Goal: Check status: Check status

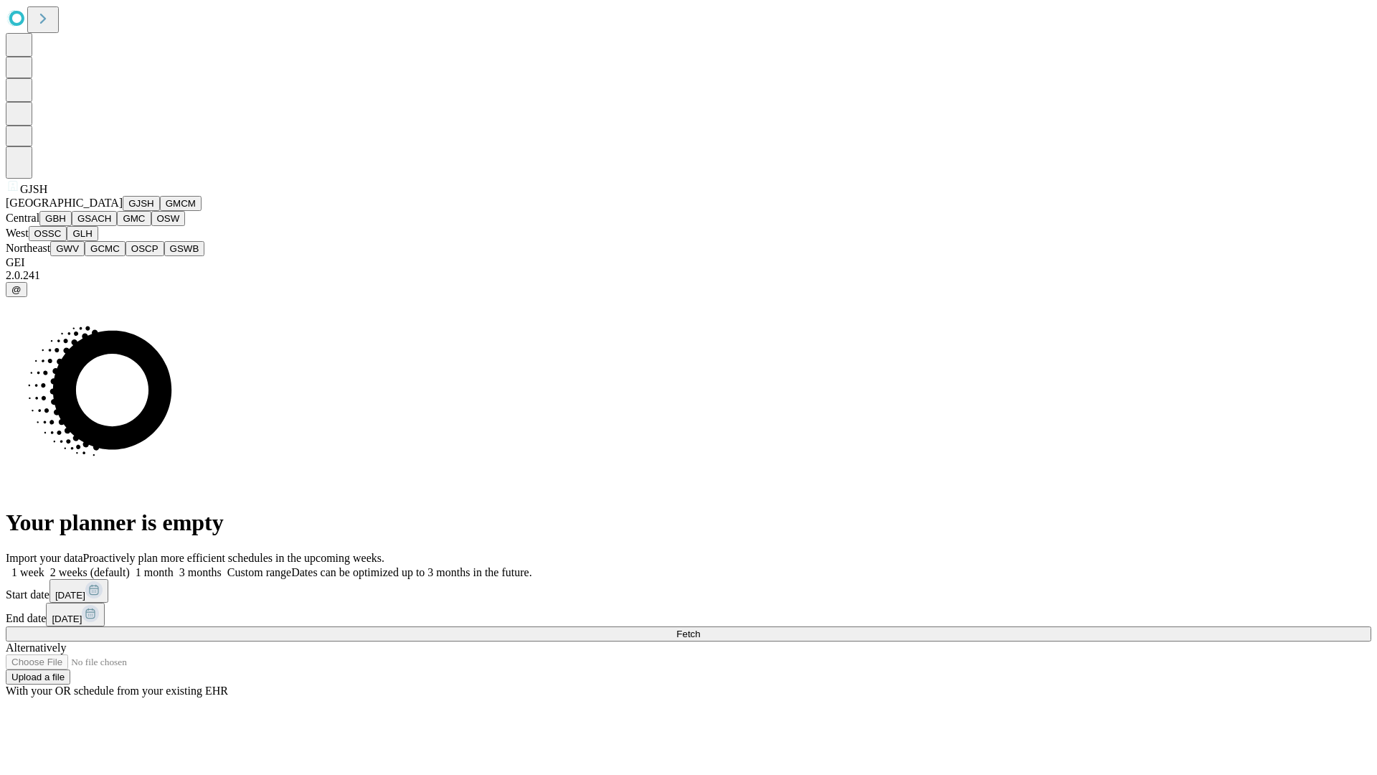
click at [123, 211] on button "GJSH" at bounding box center [141, 203] width 37 height 15
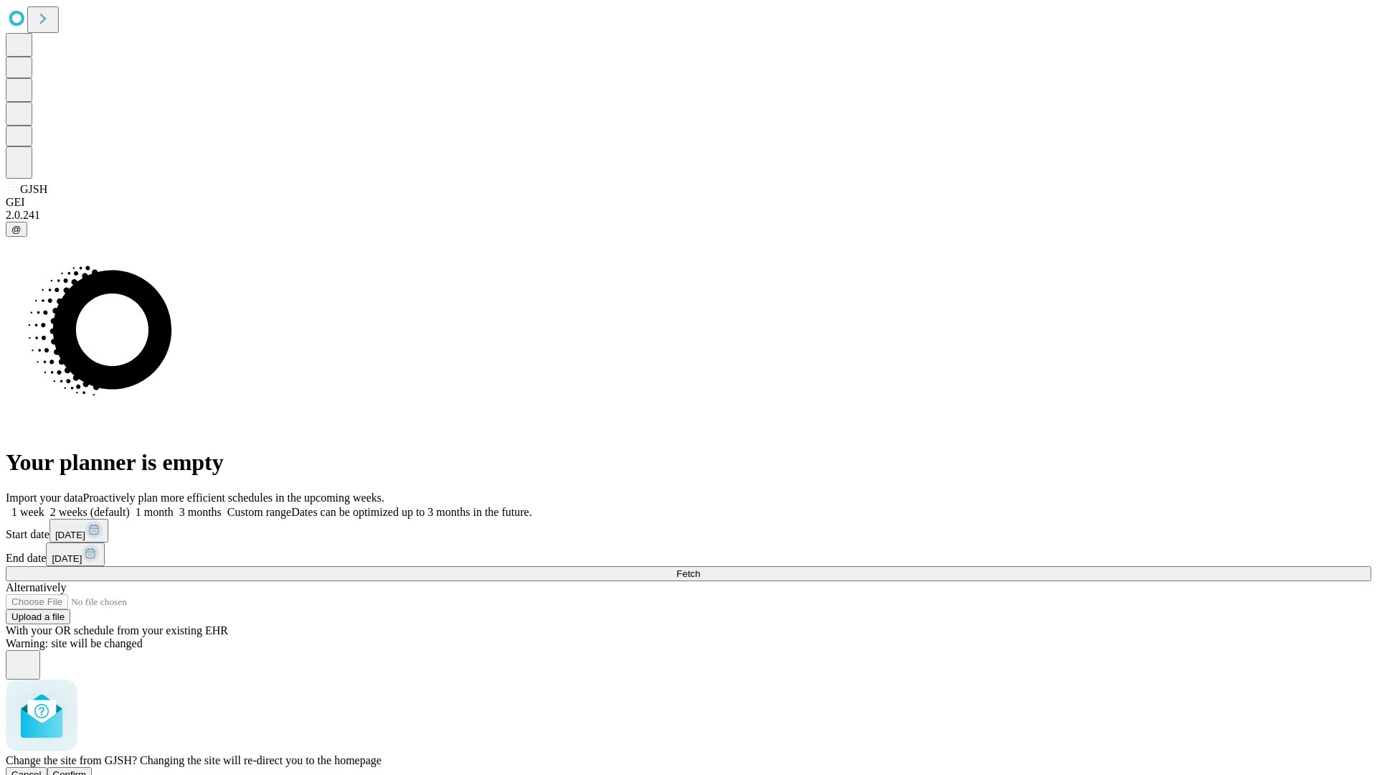
click at [87, 769] on span "Confirm" at bounding box center [70, 774] width 34 height 11
click at [130, 506] on label "2 weeks (default)" at bounding box center [86, 512] width 85 height 12
click at [700, 568] on span "Fetch" at bounding box center [688, 573] width 24 height 11
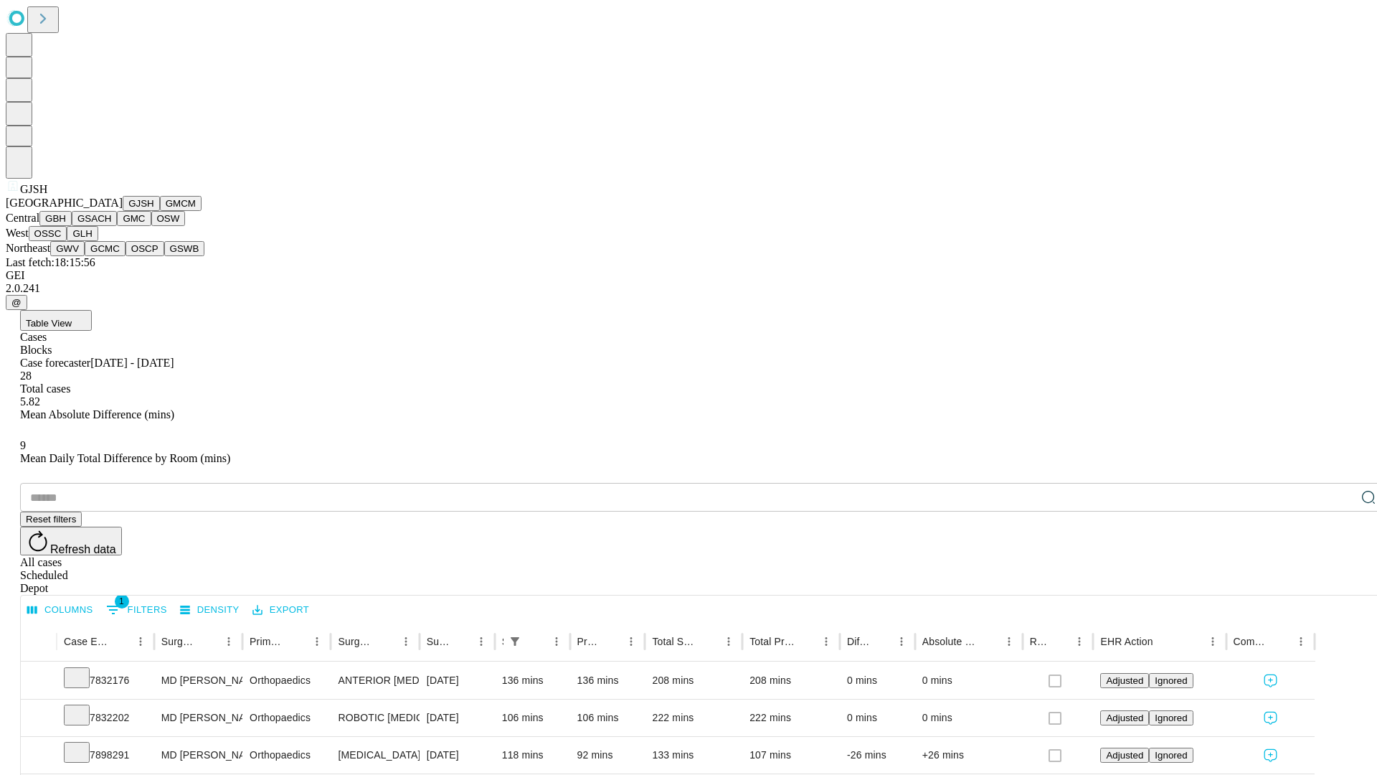
click at [160, 211] on button "GMCM" at bounding box center [181, 203] width 42 height 15
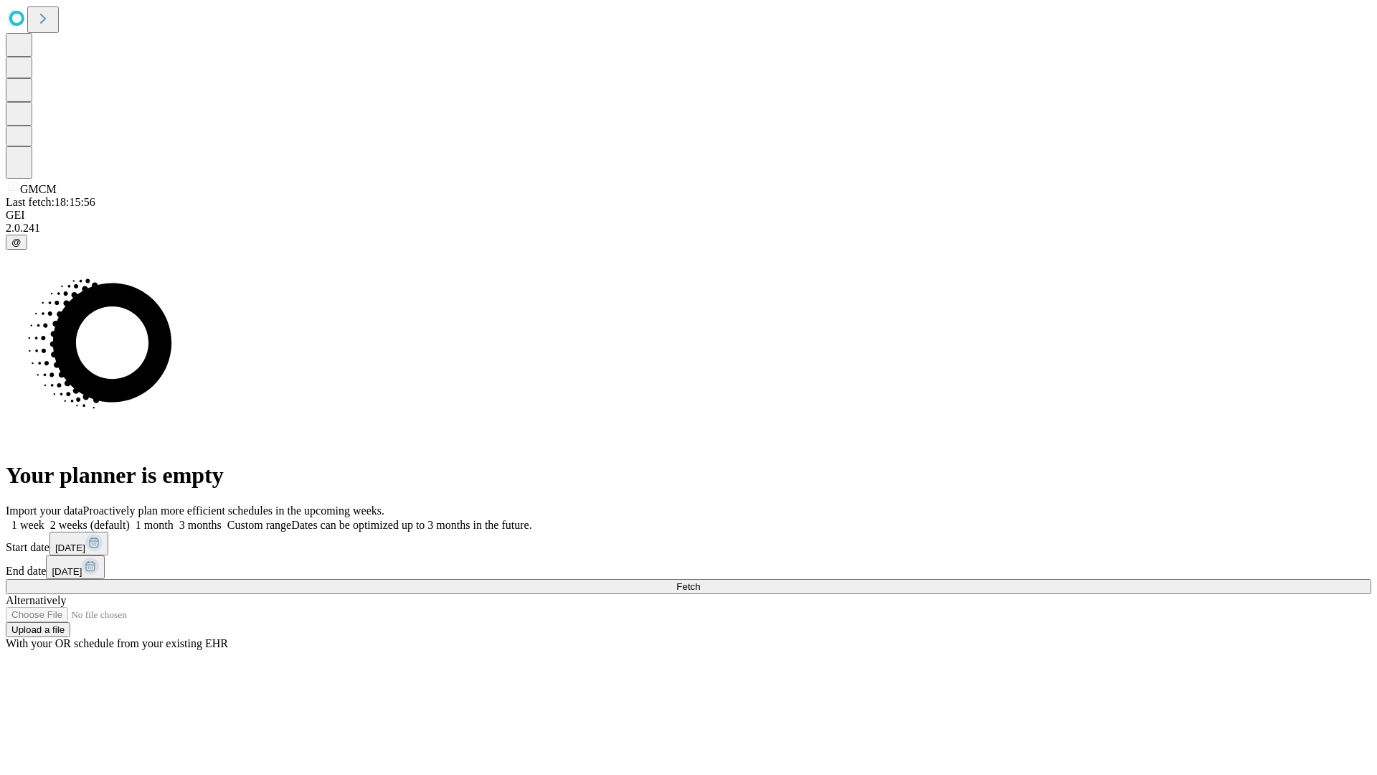
click at [130, 519] on label "2 weeks (default)" at bounding box center [86, 525] width 85 height 12
click at [700, 581] on span "Fetch" at bounding box center [688, 586] width 24 height 11
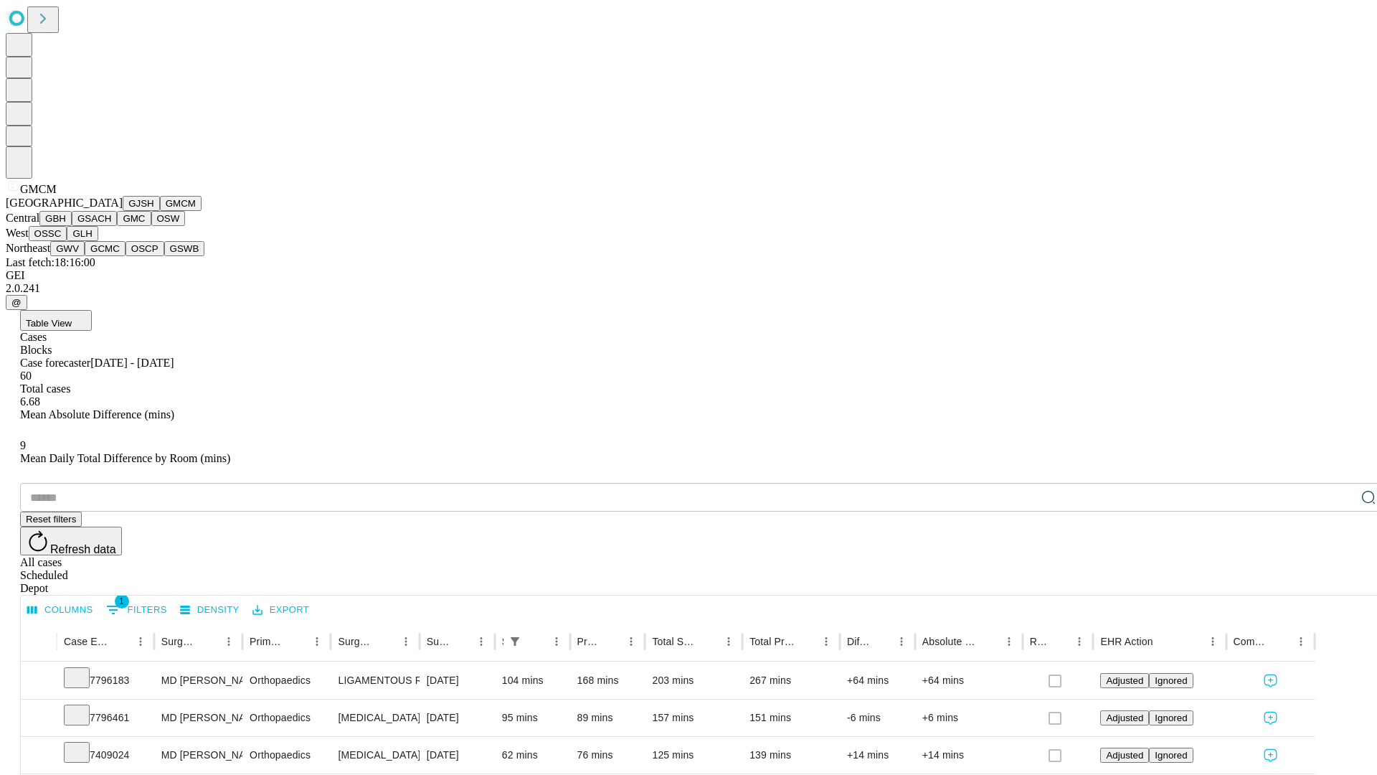
click at [72, 226] on button "GBH" at bounding box center [55, 218] width 32 height 15
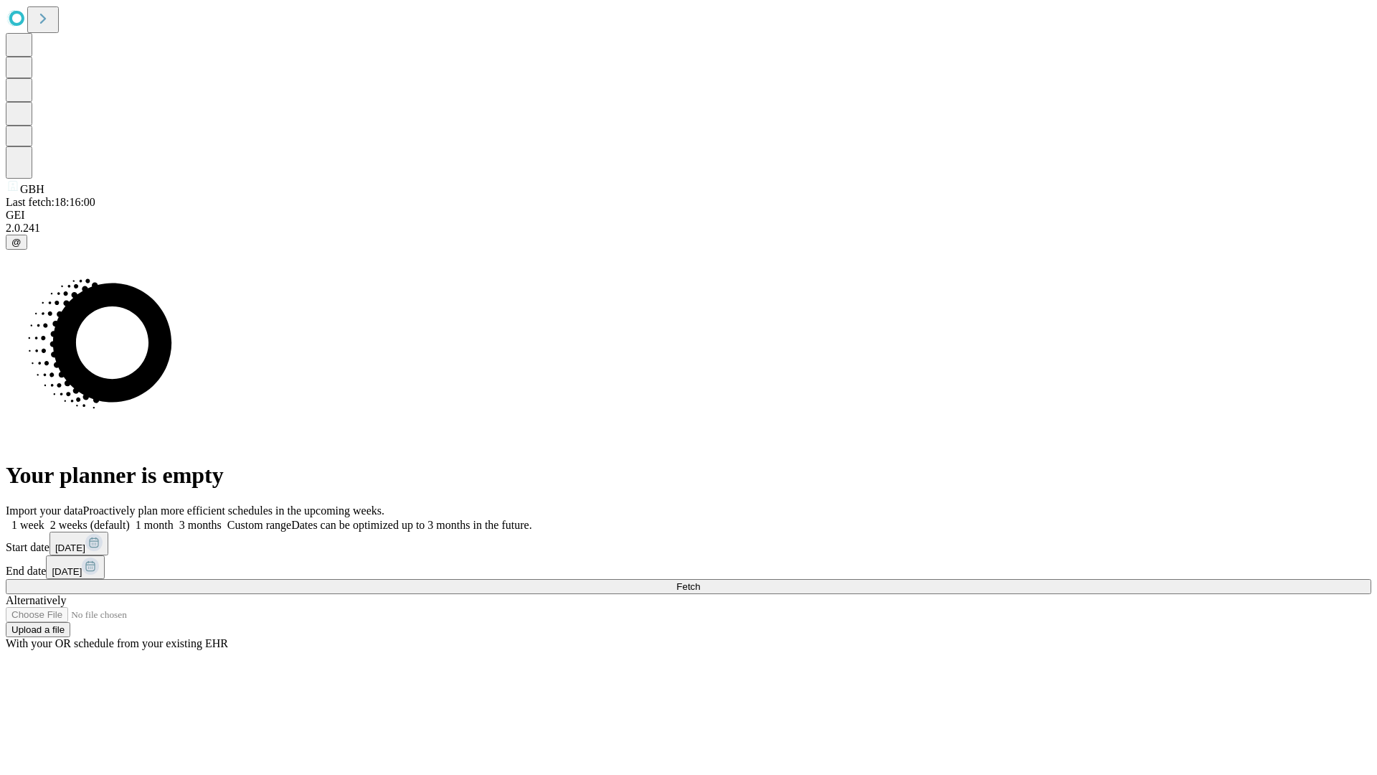
click at [130, 519] on label "2 weeks (default)" at bounding box center [86, 525] width 85 height 12
click at [700, 581] on span "Fetch" at bounding box center [688, 586] width 24 height 11
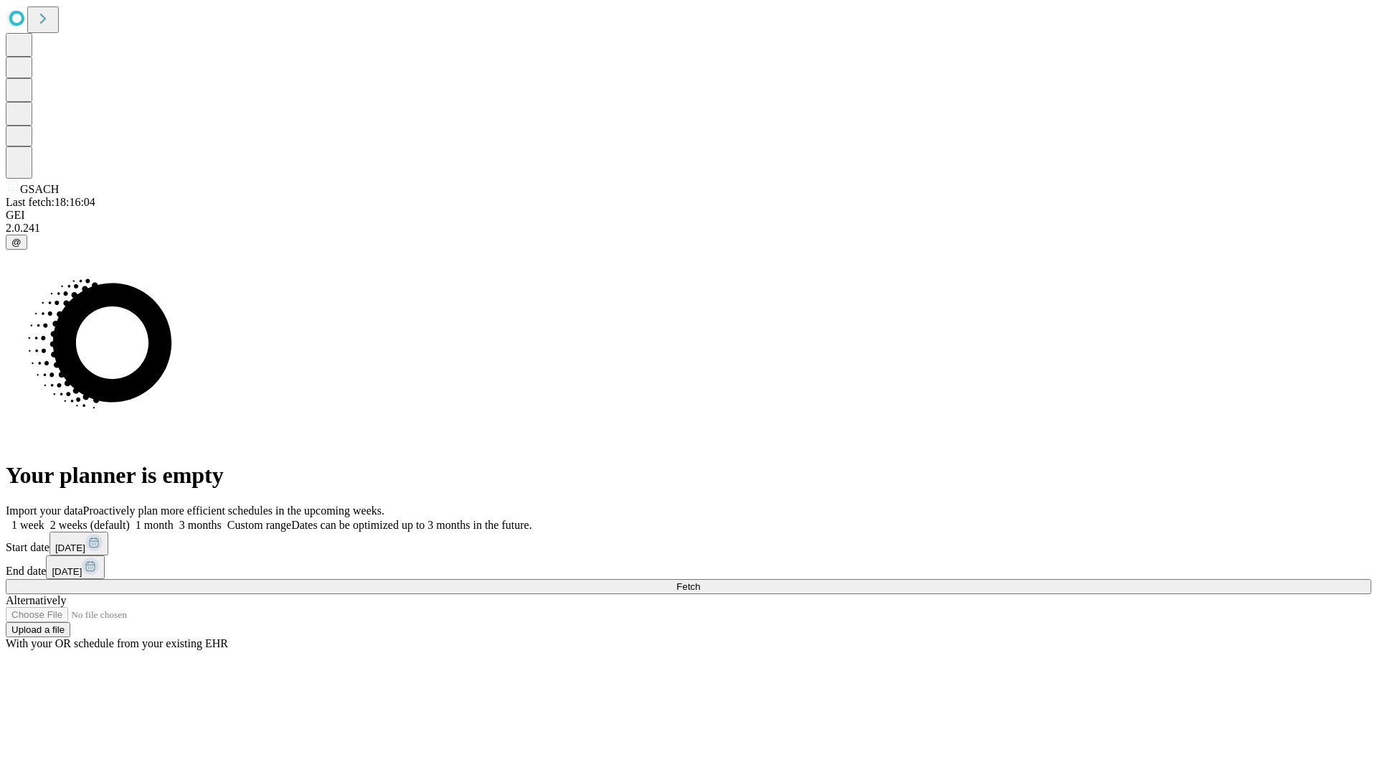
click at [130, 519] on label "2 weeks (default)" at bounding box center [86, 525] width 85 height 12
click at [700, 581] on span "Fetch" at bounding box center [688, 586] width 24 height 11
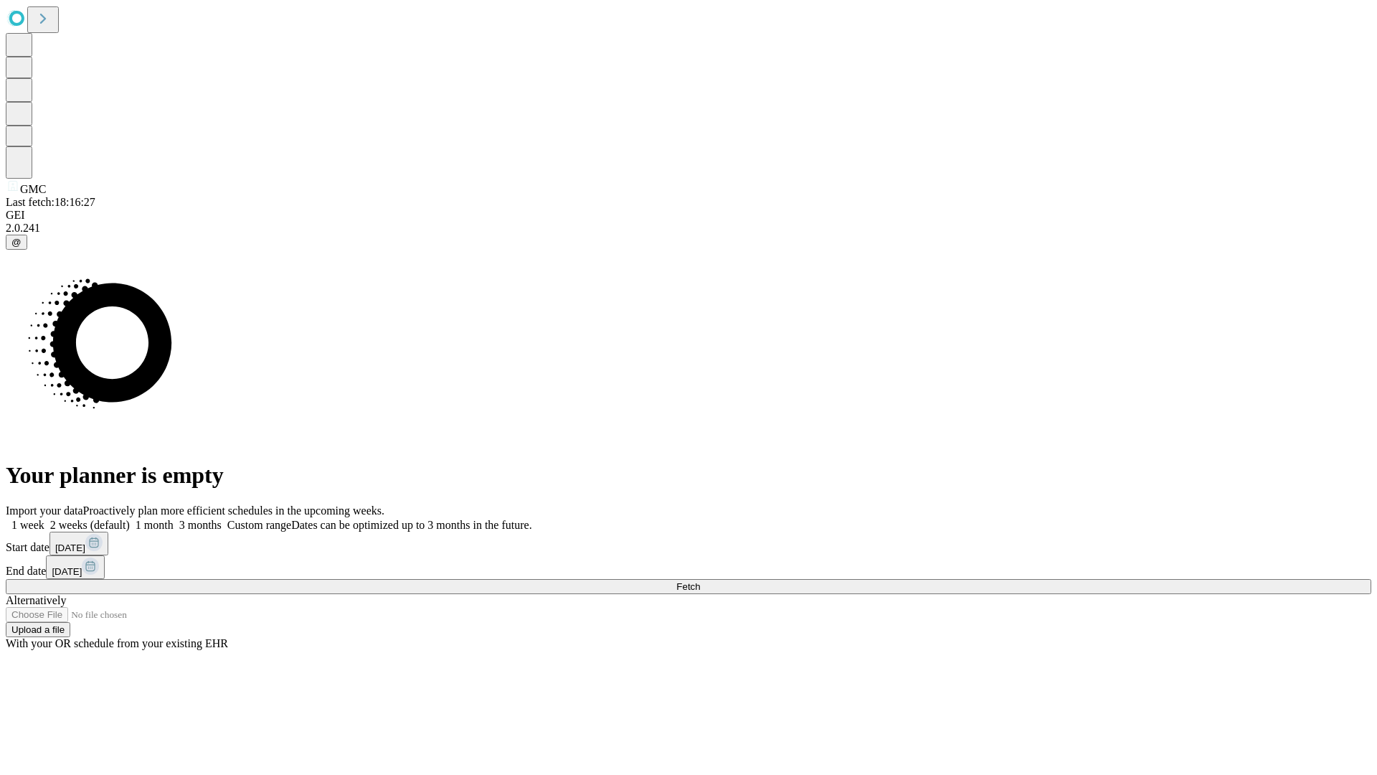
click at [700, 581] on span "Fetch" at bounding box center [688, 586] width 24 height 11
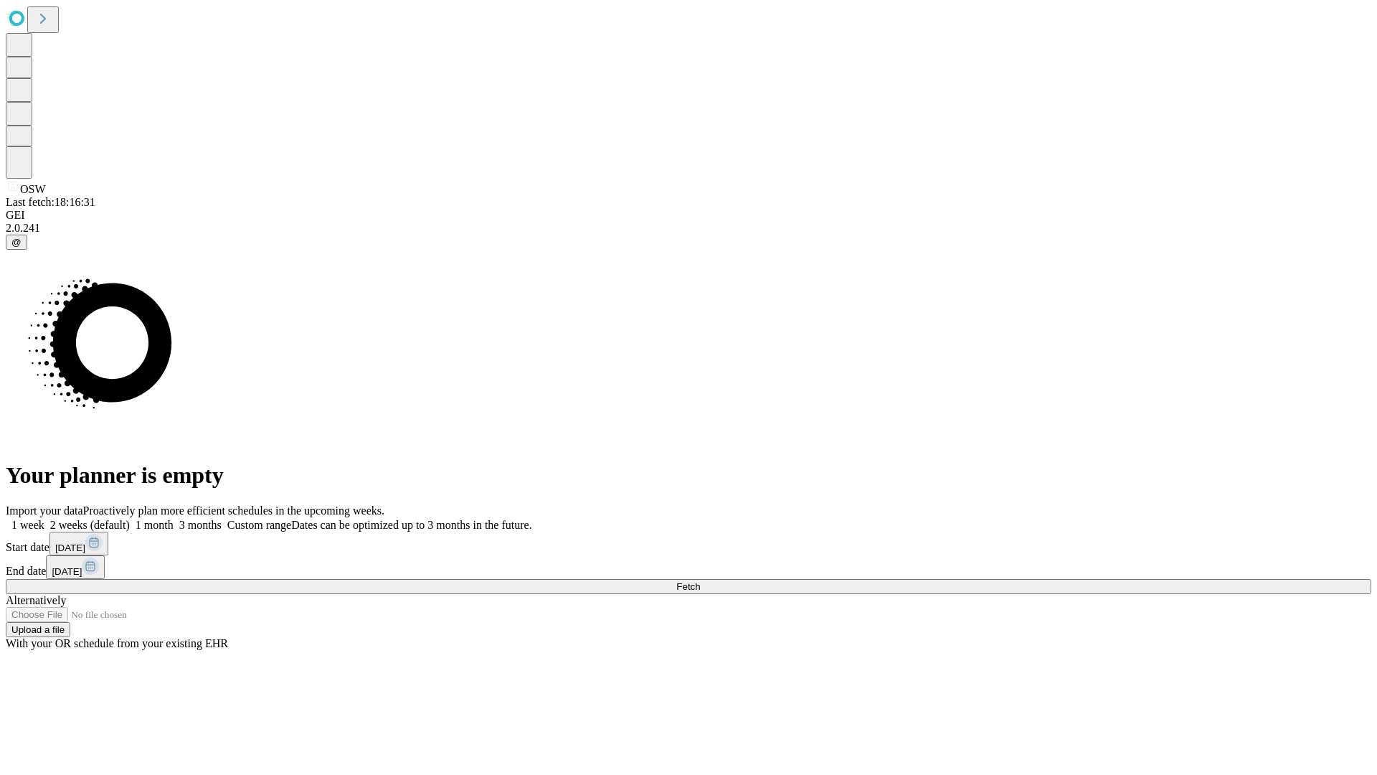
click at [130, 519] on label "2 weeks (default)" at bounding box center [86, 525] width 85 height 12
click at [700, 581] on span "Fetch" at bounding box center [688, 586] width 24 height 11
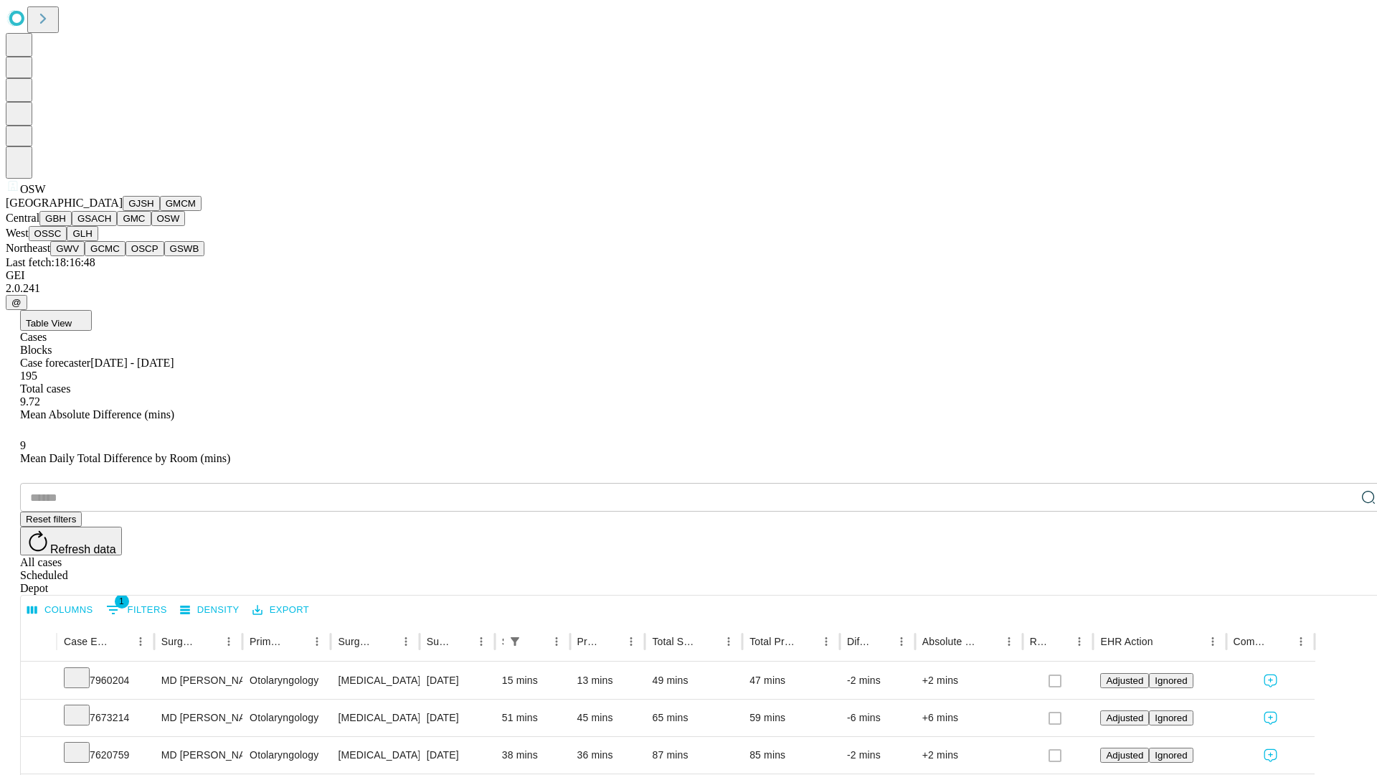
click at [67, 241] on button "OSSC" at bounding box center [48, 233] width 39 height 15
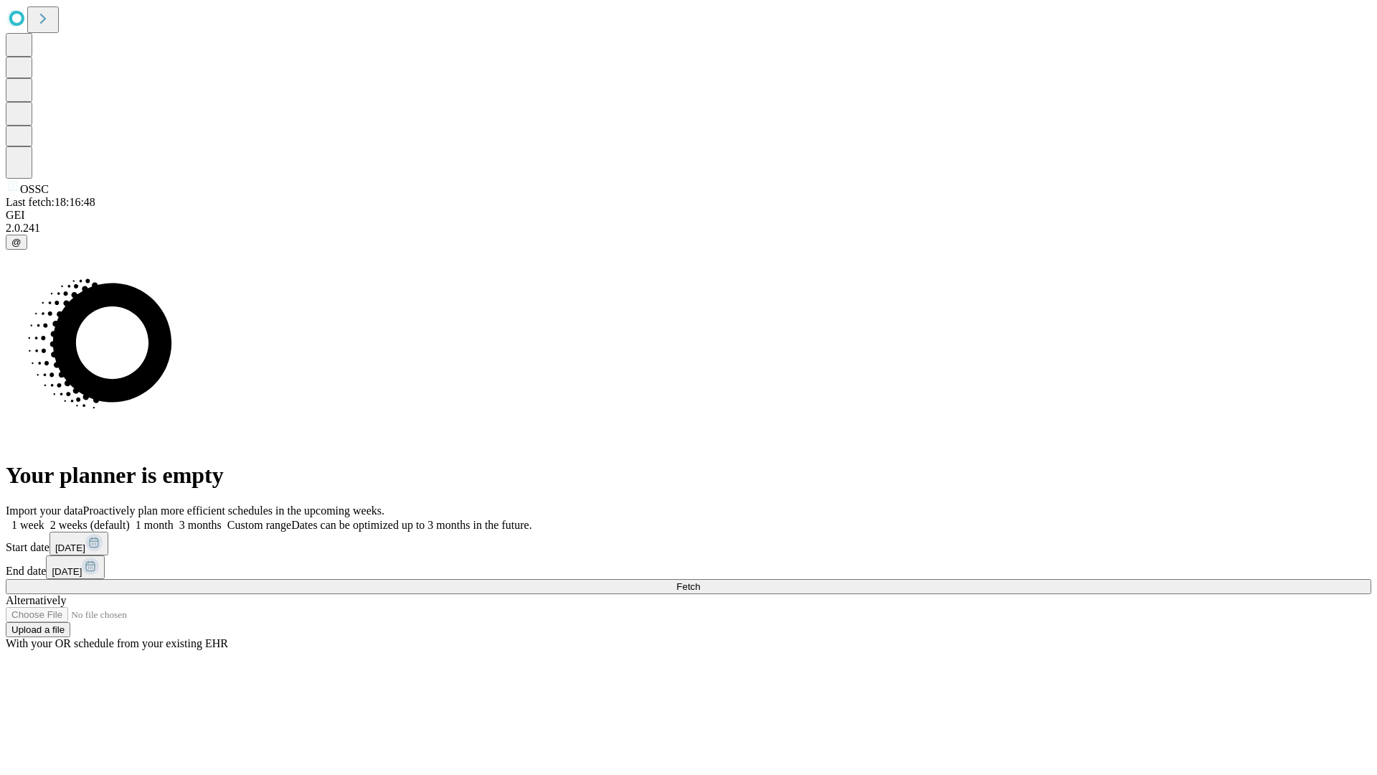
click at [130, 519] on label "2 weeks (default)" at bounding box center [86, 525] width 85 height 12
click at [700, 581] on span "Fetch" at bounding box center [688, 586] width 24 height 11
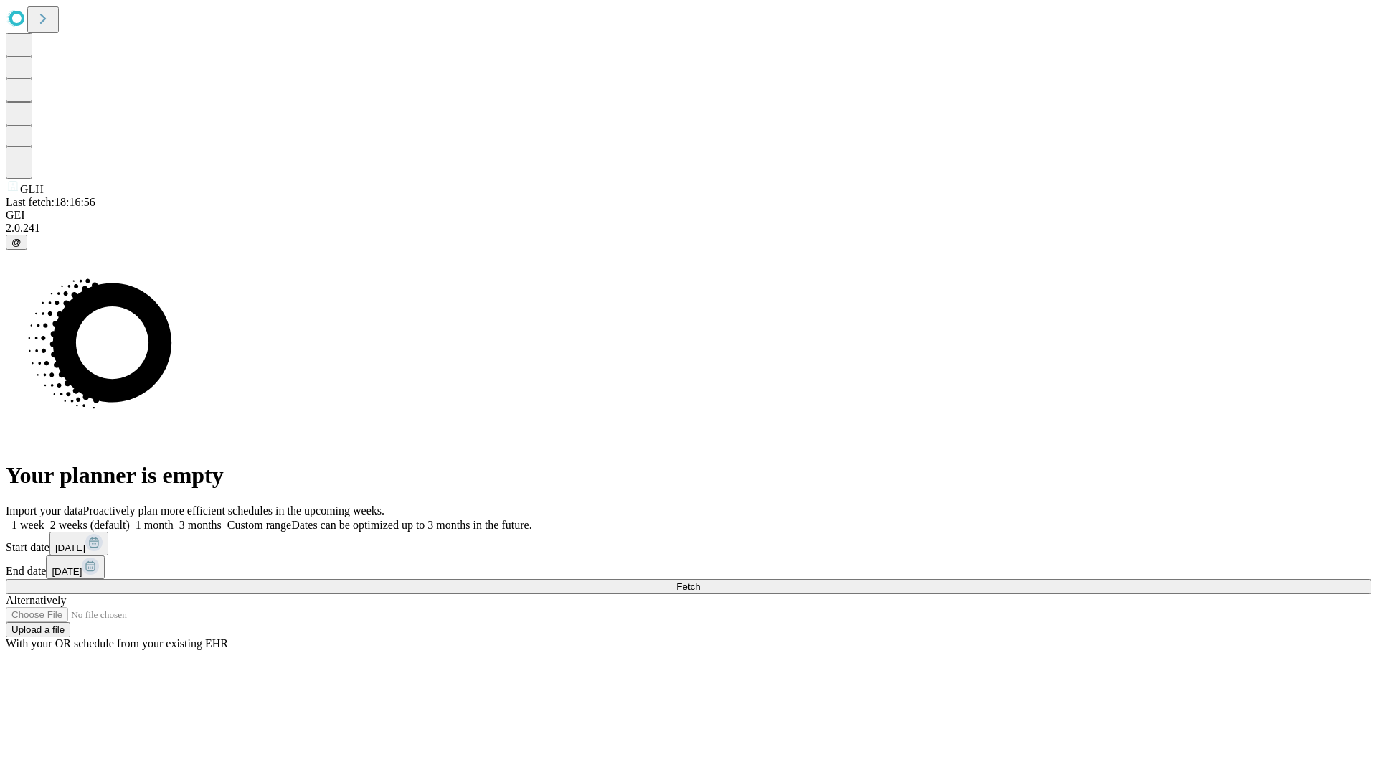
click at [130, 519] on label "2 weeks (default)" at bounding box center [86, 525] width 85 height 12
click at [700, 581] on span "Fetch" at bounding box center [688, 586] width 24 height 11
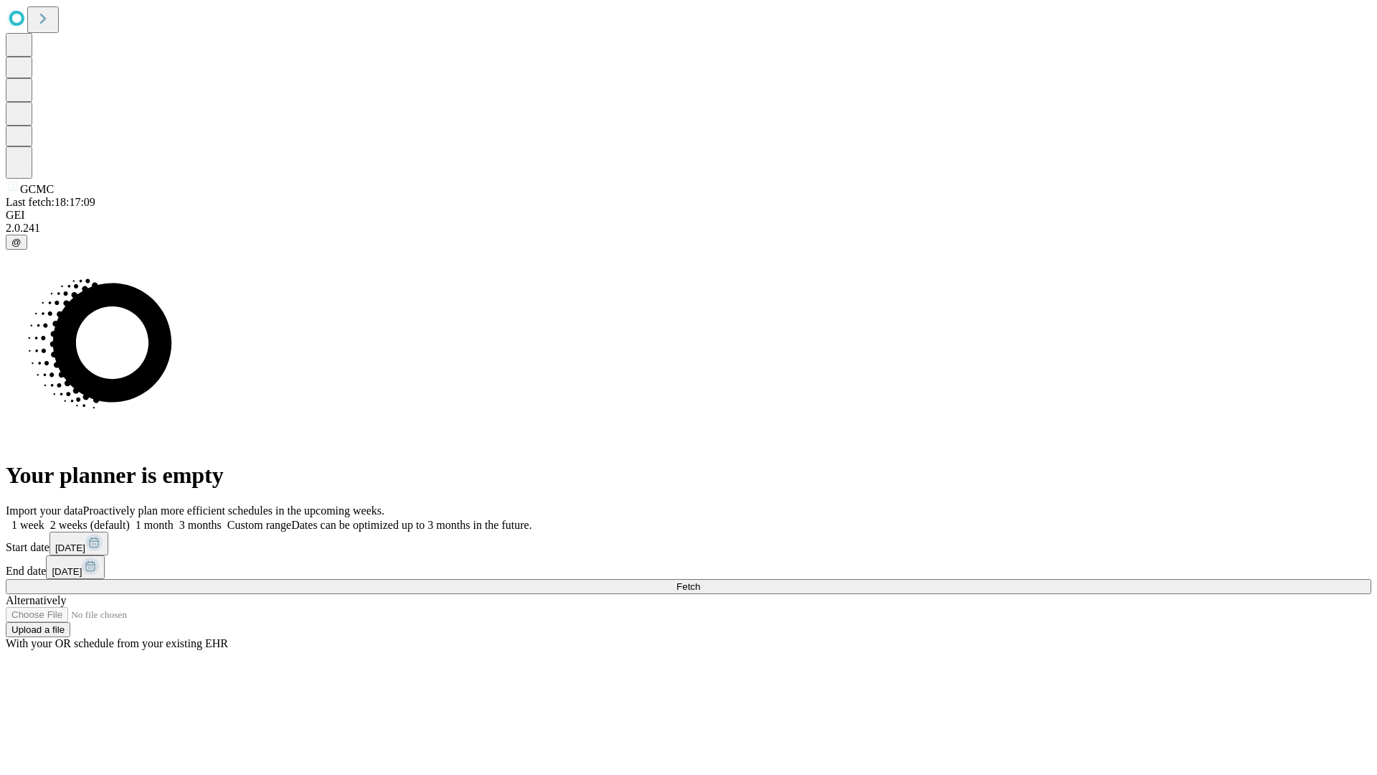
click at [130, 519] on label "2 weeks (default)" at bounding box center [86, 525] width 85 height 12
click at [700, 581] on span "Fetch" at bounding box center [688, 586] width 24 height 11
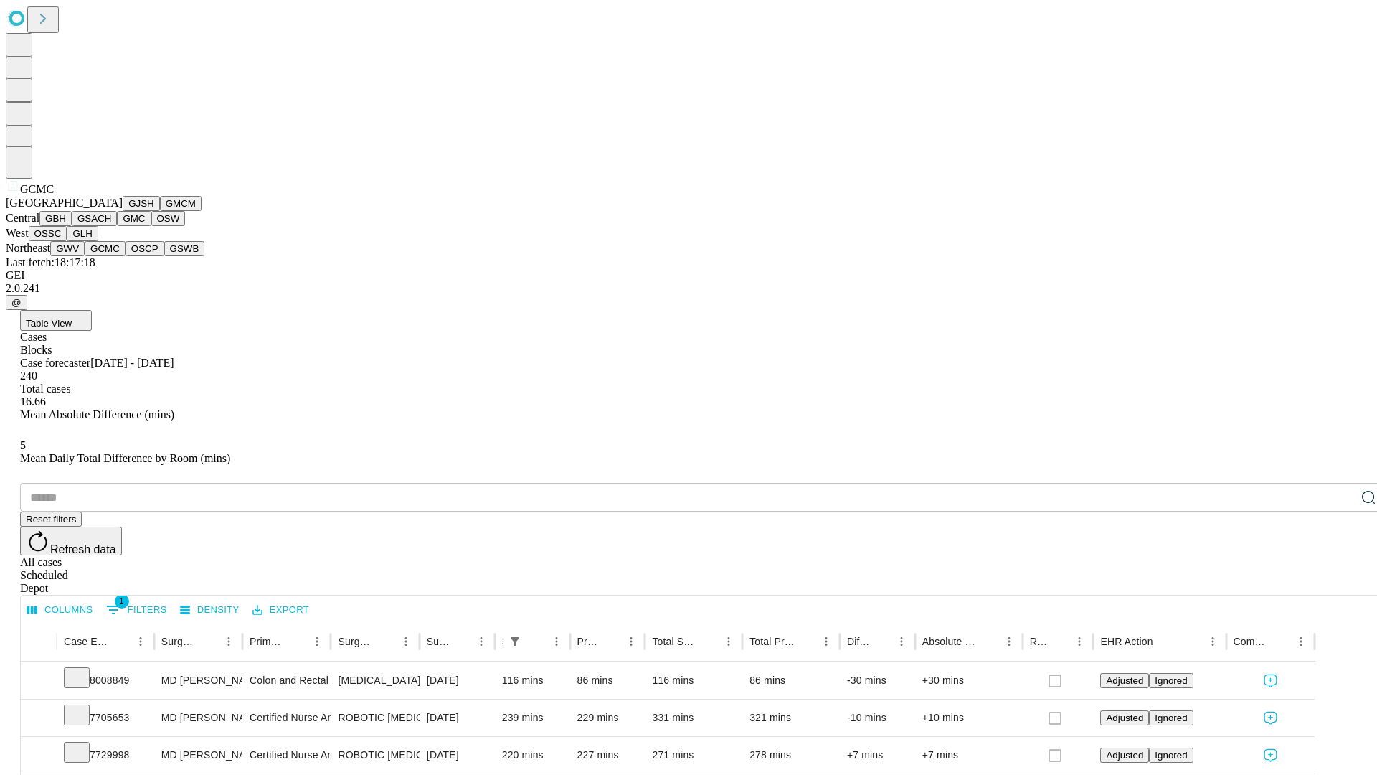
click at [126, 256] on button "OSCP" at bounding box center [145, 248] width 39 height 15
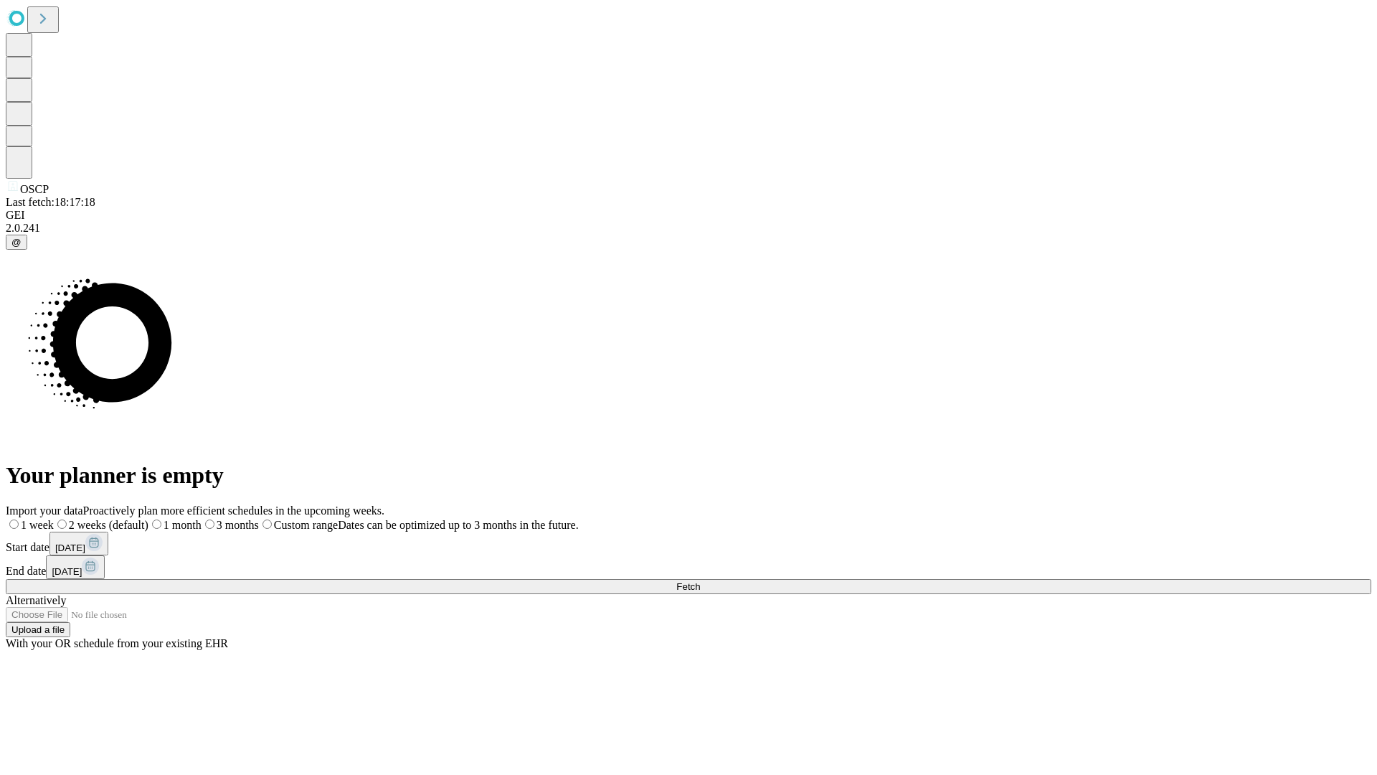
click at [148, 519] on label "2 weeks (default)" at bounding box center [101, 525] width 95 height 12
click at [700, 581] on span "Fetch" at bounding box center [688, 586] width 24 height 11
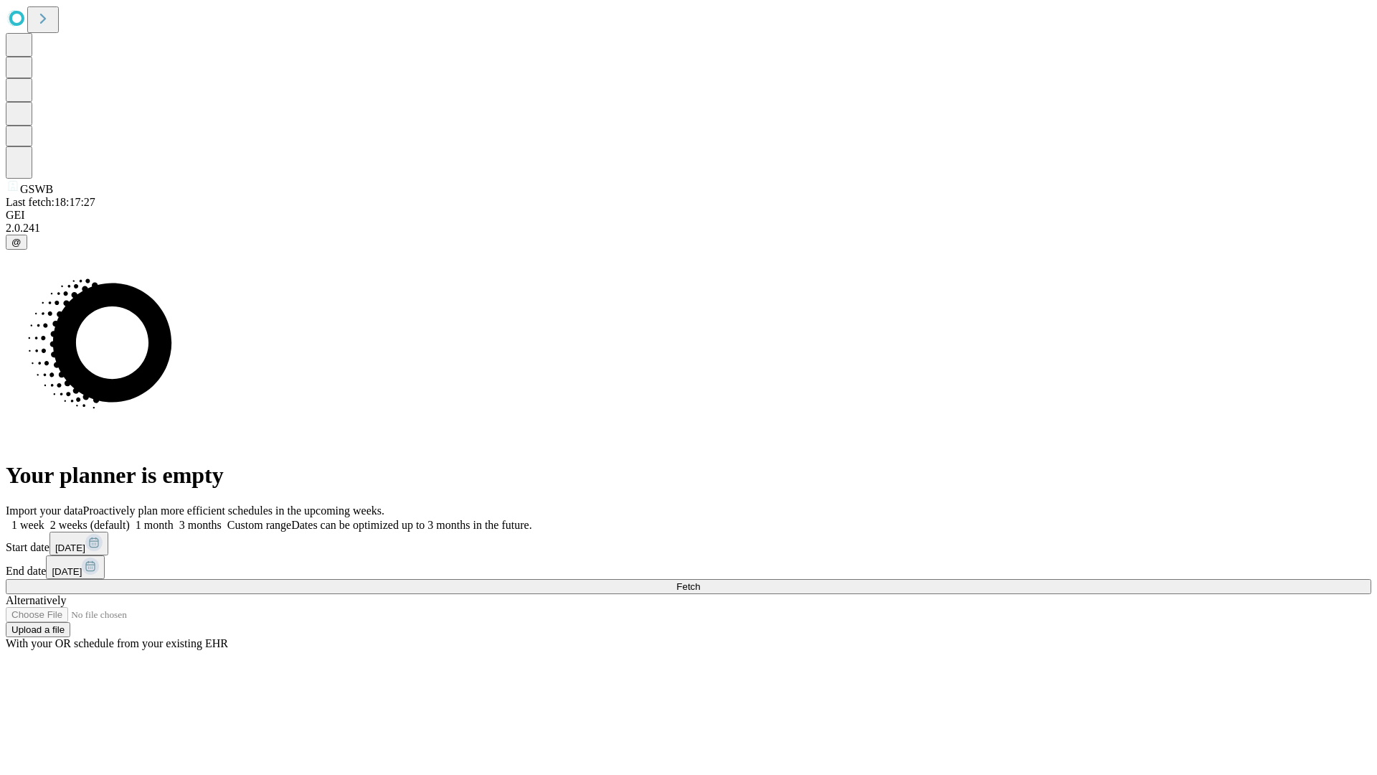
click at [130, 519] on label "2 weeks (default)" at bounding box center [86, 525] width 85 height 12
click at [700, 581] on span "Fetch" at bounding box center [688, 586] width 24 height 11
